Goal: Obtain resource: Obtain resource

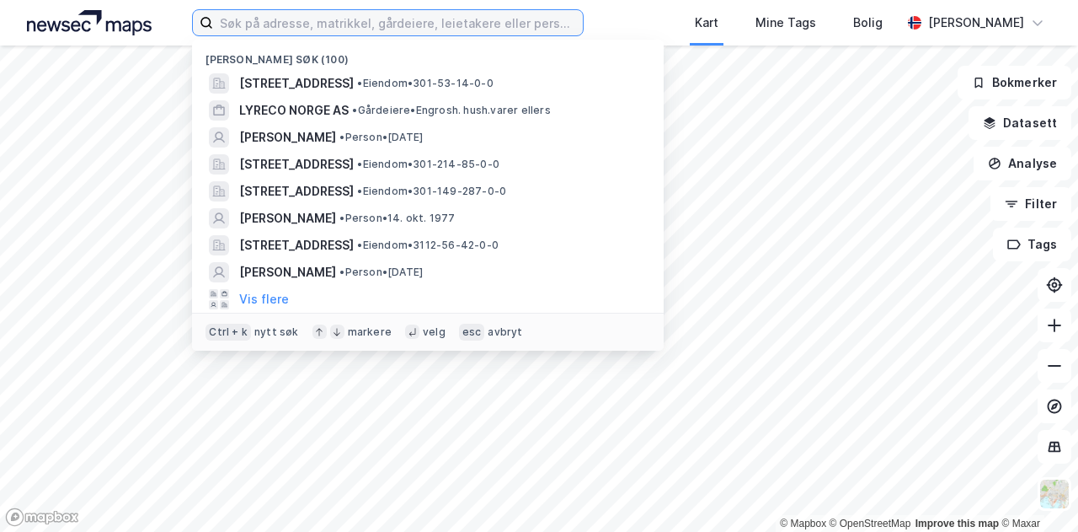
click at [345, 26] on input at bounding box center [398, 22] width 370 height 25
paste input "Enerberget 13, 1727 Sarpsborg, Norway"
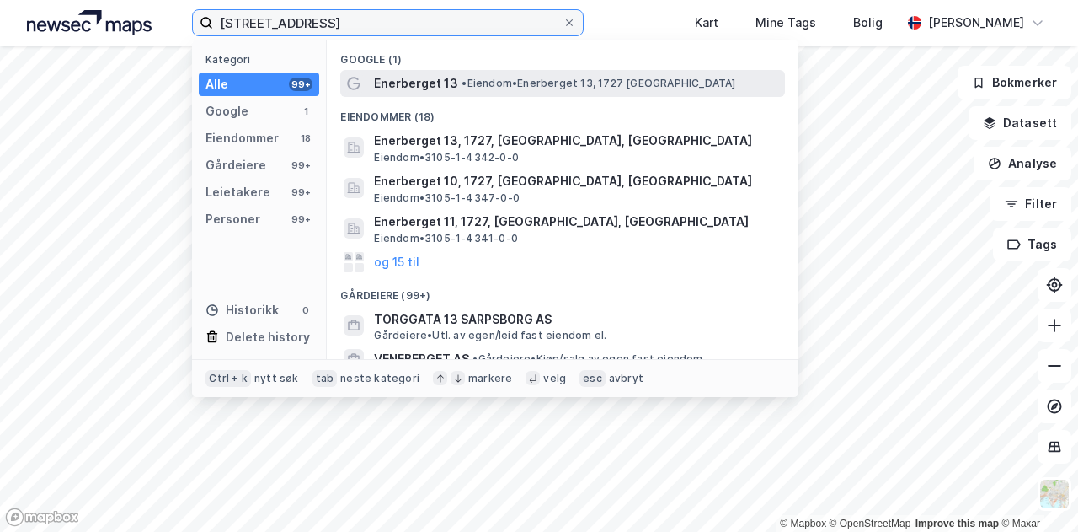
type input "Enerberget 13, 1727 Sarpsborg, Norway"
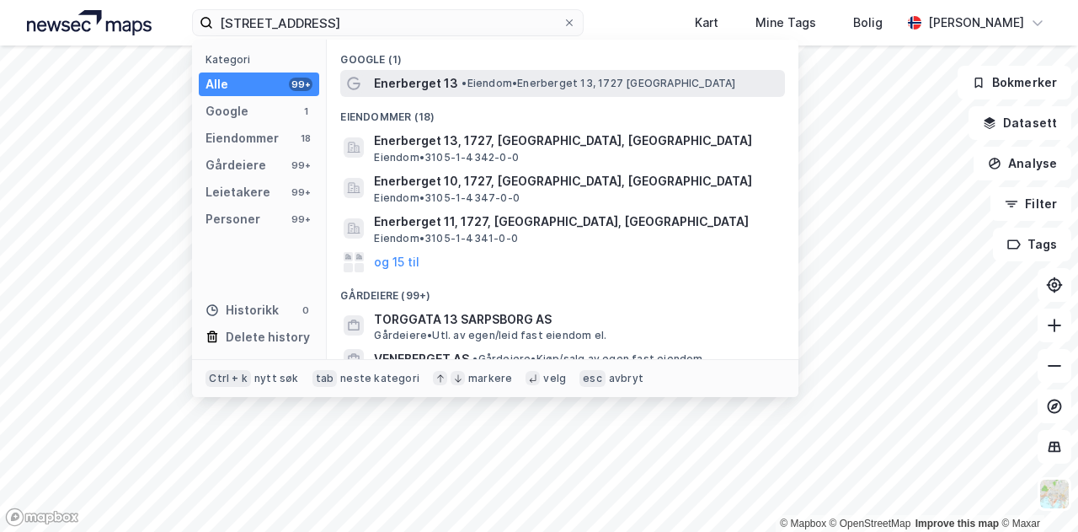
click at [460, 91] on div "Enerberget 13 • Eiendom • Enerberget 13, 1727 Sarpsborg" at bounding box center [578, 83] width 408 height 20
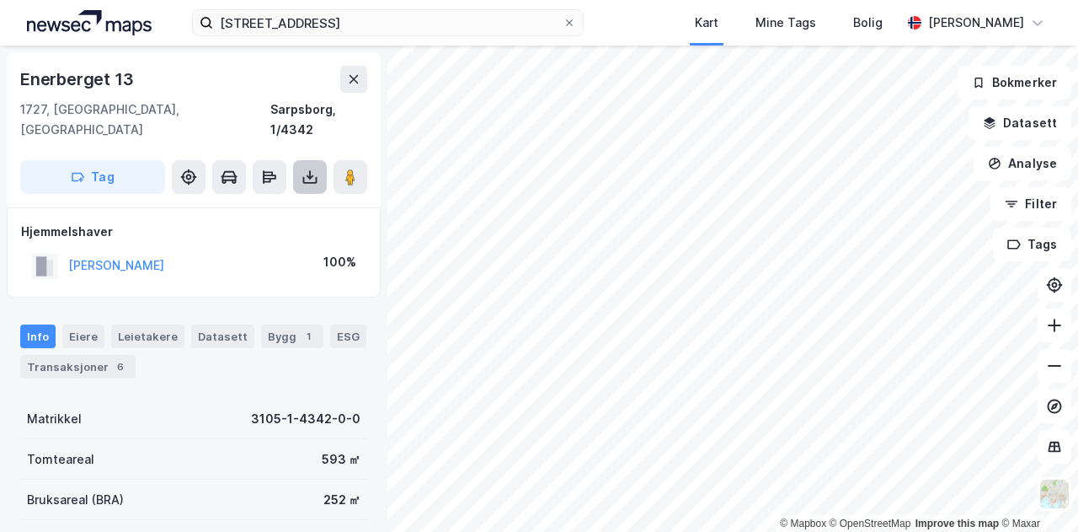
click at [314, 169] on icon at bounding box center [310, 177] width 17 height 17
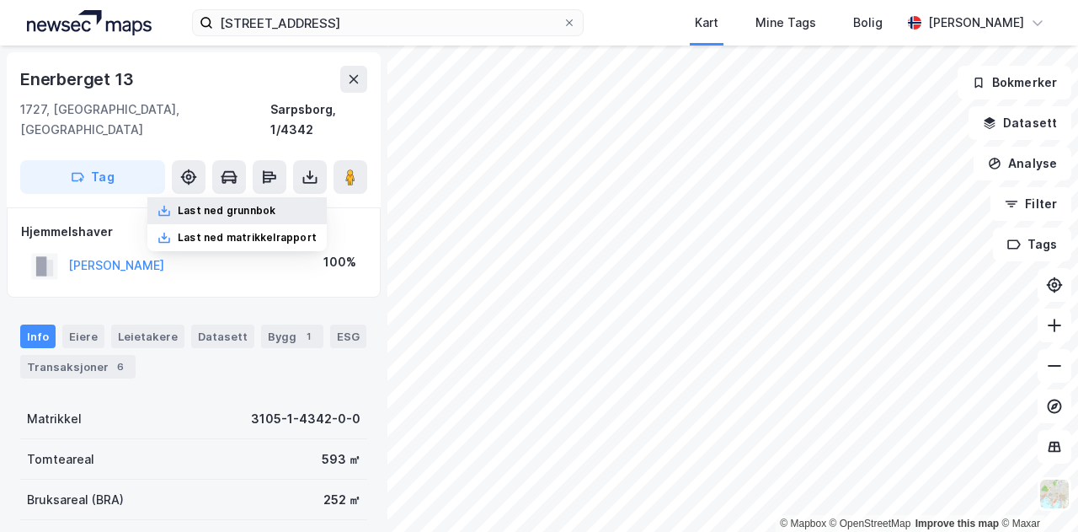
click at [268, 204] on div "Last ned grunnbok" at bounding box center [227, 210] width 98 height 13
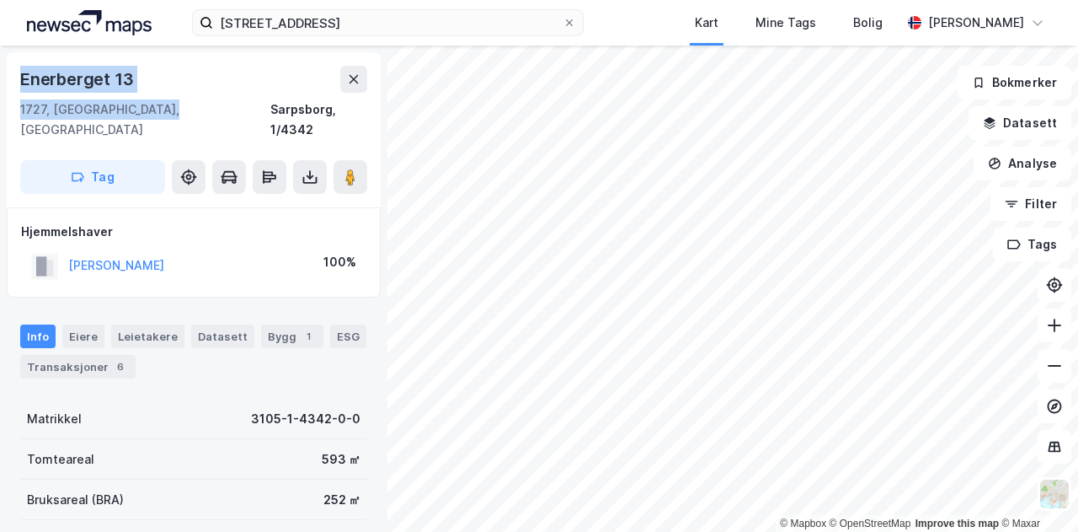
drag, startPoint x: 162, startPoint y: 100, endPoint x: 17, endPoint y: 61, distance: 150.2
click at [17, 61] on div "Enerberget 13 1727, Sarpsborg, Østfold Sarpsborg, 1/4342 Tag" at bounding box center [194, 129] width 374 height 155
copy div "Enerberget 13 1727, Sarpsborg, Østfold"
